Goal: Task Accomplishment & Management: Use online tool/utility

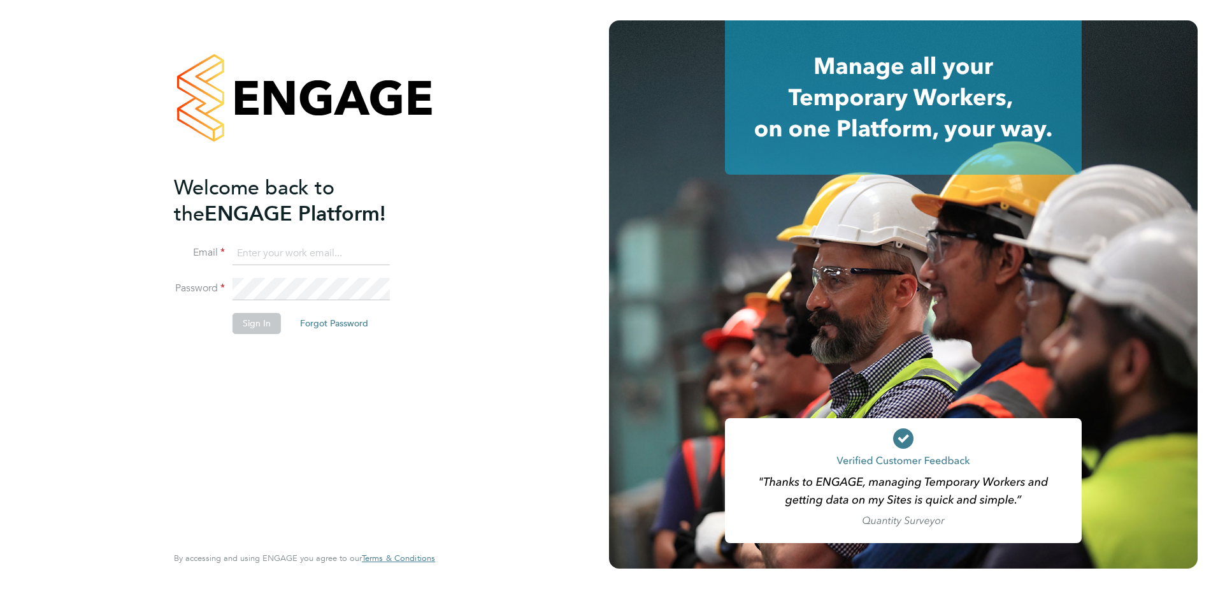
type input "martyn.reed@cpplc.com"
click at [264, 323] on button "Sign In" at bounding box center [257, 323] width 48 height 20
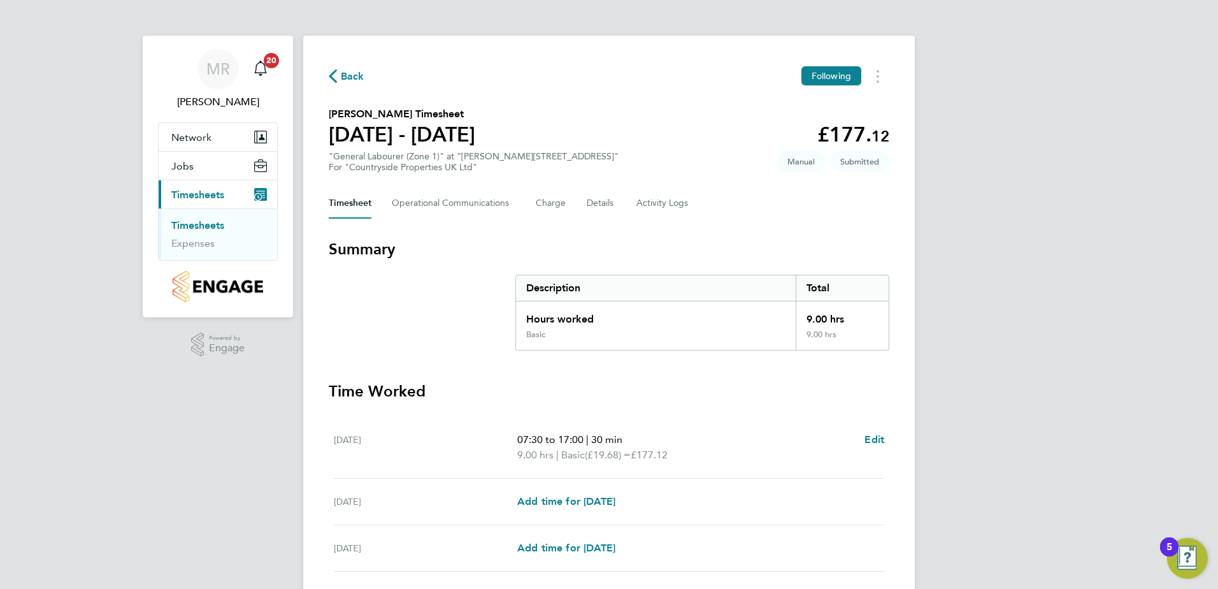
scroll to position [95, 0]
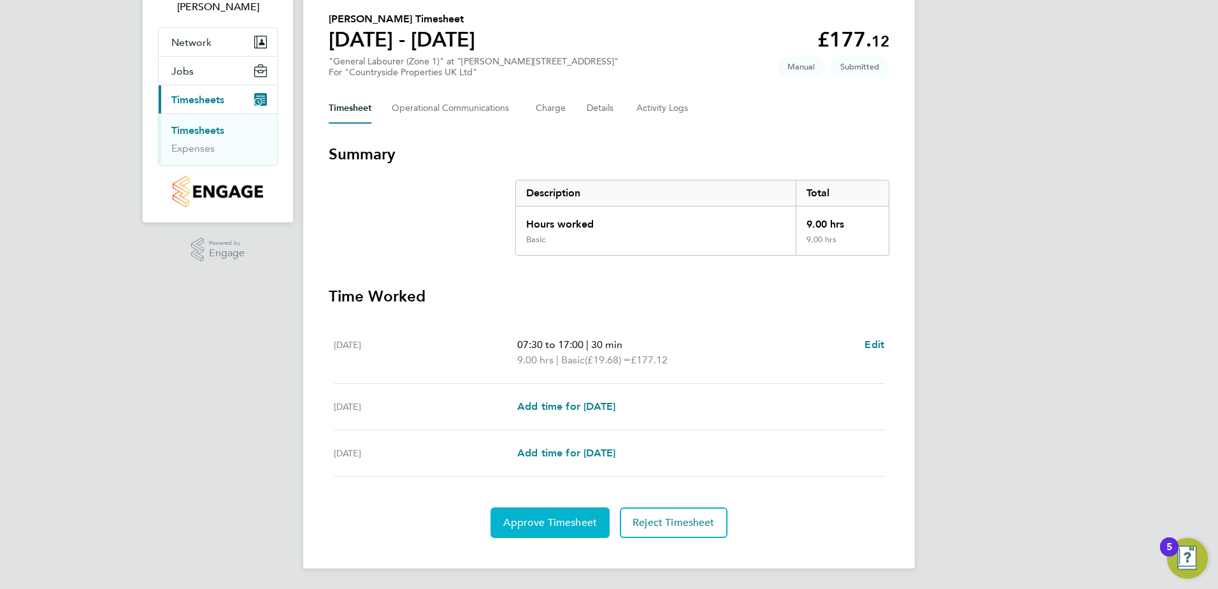
click at [587, 517] on span "Approve Timesheet" at bounding box center [550, 522] width 94 height 13
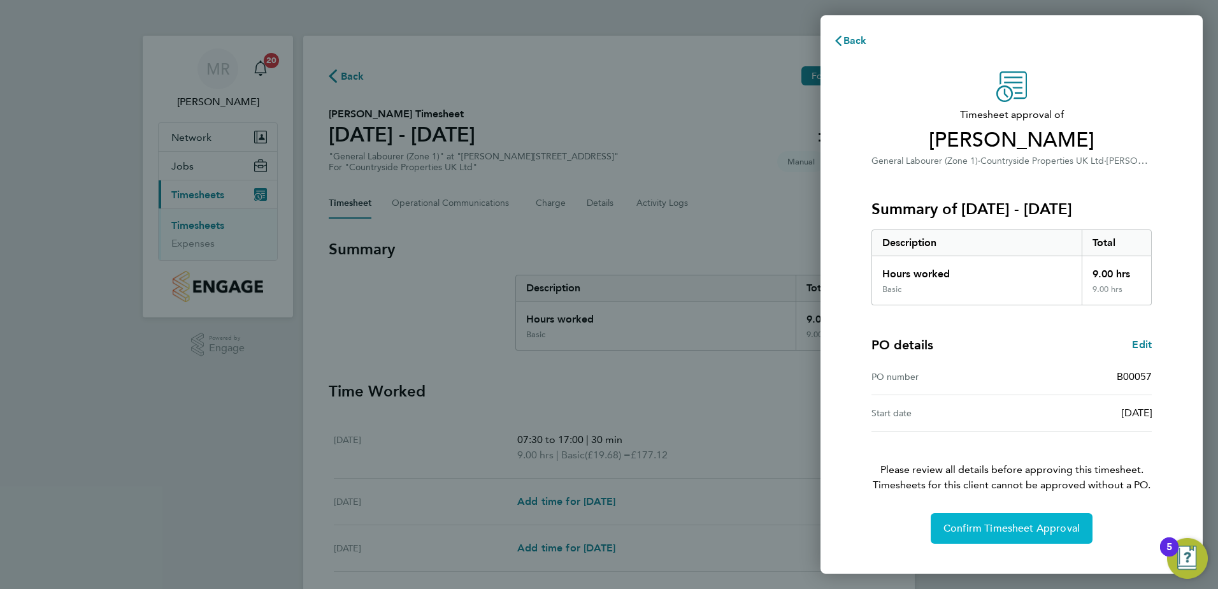
click at [995, 517] on button "Confirm Timesheet Approval" at bounding box center [1012, 528] width 162 height 31
